Goal: Navigation & Orientation: Find specific page/section

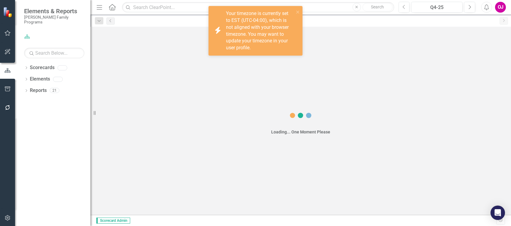
click at [26, 67] on icon "Dropdown" at bounding box center [26, 68] width 4 height 3
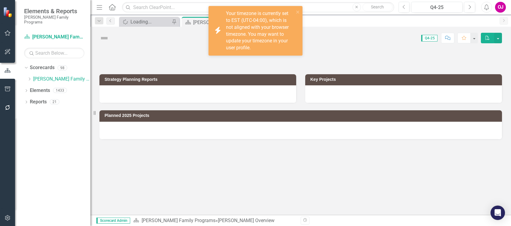
click at [29, 78] on icon at bounding box center [30, 79] width 2 height 3
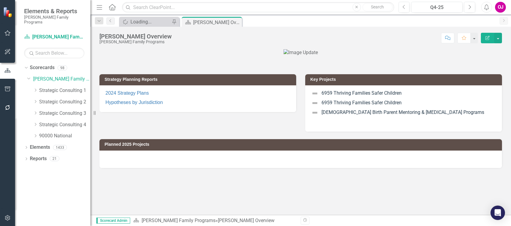
click at [35, 100] on icon "Dropdown" at bounding box center [35, 102] width 5 height 4
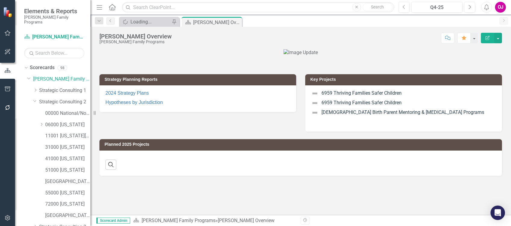
click at [42, 123] on icon "Dropdown" at bounding box center [41, 125] width 5 height 4
click at [42, 122] on icon "Dropdown" at bounding box center [41, 124] width 4 height 5
click at [60, 133] on link "11001 [US_STATE][GEOGRAPHIC_DATA]" at bounding box center [67, 136] width 45 height 7
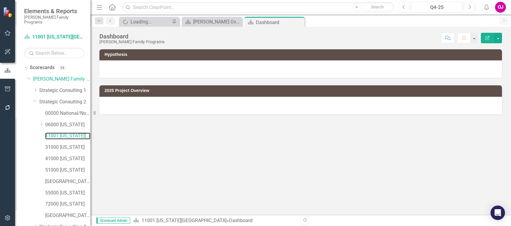
scroll to position [48, 0]
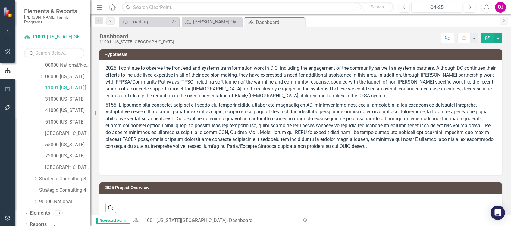
click at [25, 224] on icon "Dropdown" at bounding box center [26, 225] width 4 height 3
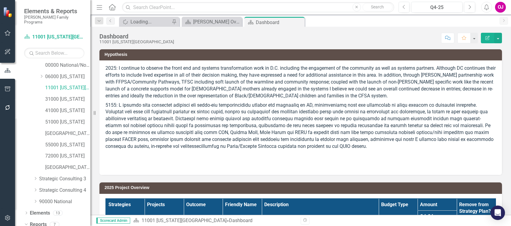
scroll to position [123, 0]
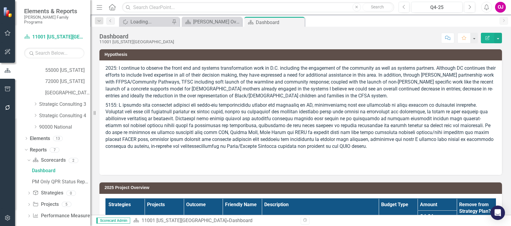
click at [29, 200] on div "Dropdown Project Projects 5" at bounding box center [59, 205] width 64 height 11
click at [28, 204] on icon "Dropdown" at bounding box center [29, 205] width 4 height 3
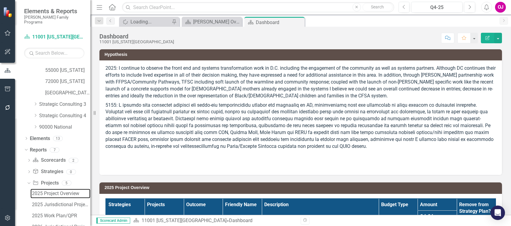
click at [57, 191] on div "2025 Project Overview" at bounding box center [61, 193] width 58 height 5
